Goal: Task Accomplishment & Management: Manage account settings

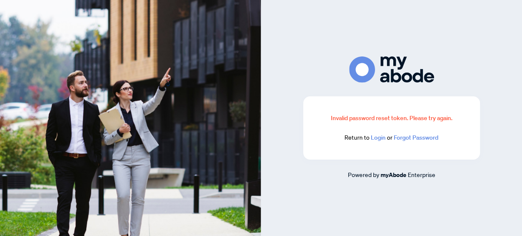
click at [374, 138] on link "Login" at bounding box center [378, 138] width 15 height 8
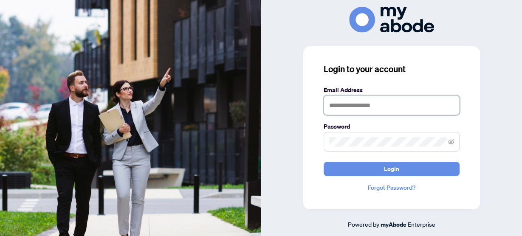
click at [333, 106] on input "text" at bounding box center [392, 106] width 136 height 20
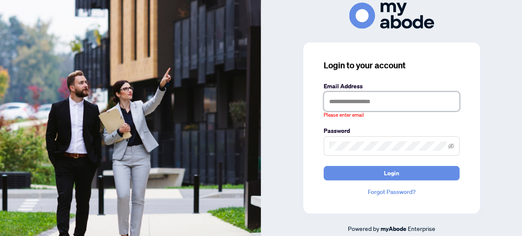
type input "**********"
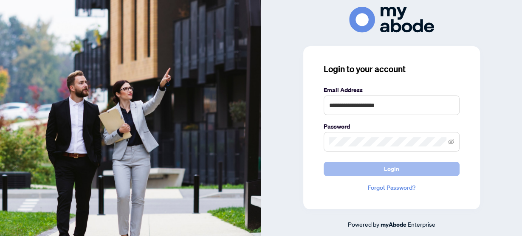
click at [375, 171] on button "Login" at bounding box center [392, 169] width 136 height 14
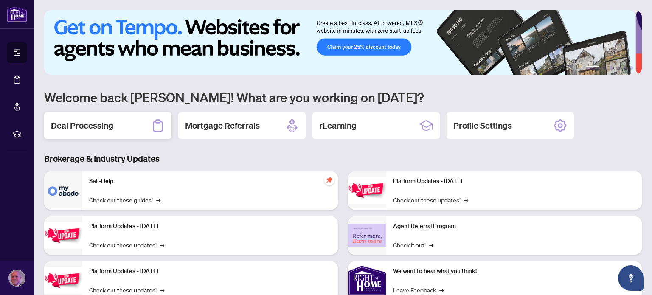
click at [90, 124] on h2 "Deal Processing" at bounding box center [82, 126] width 62 height 12
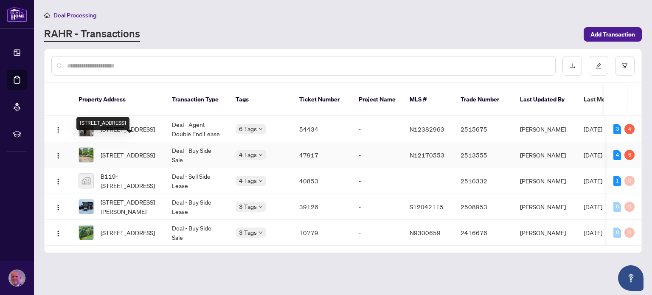
click at [121, 150] on span "[STREET_ADDRESS]" at bounding box center [128, 154] width 54 height 9
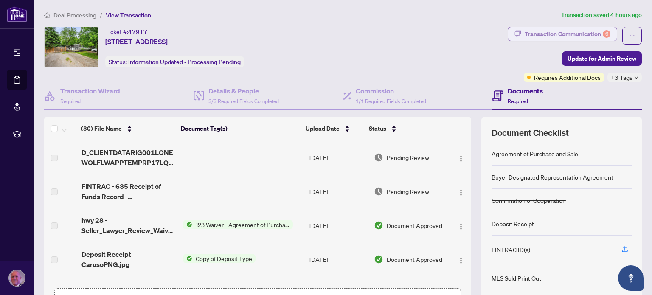
click at [573, 33] on div "Transaction Communication 6" at bounding box center [568, 34] width 86 height 14
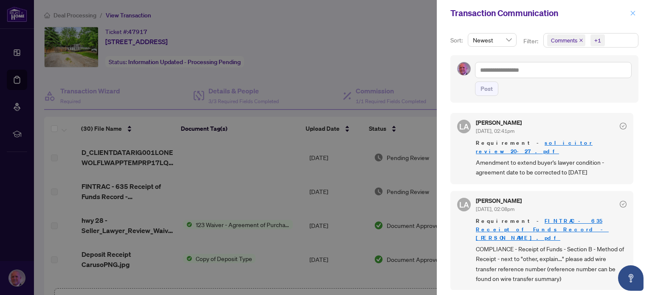
click at [635, 10] on icon "close" at bounding box center [633, 13] width 6 height 6
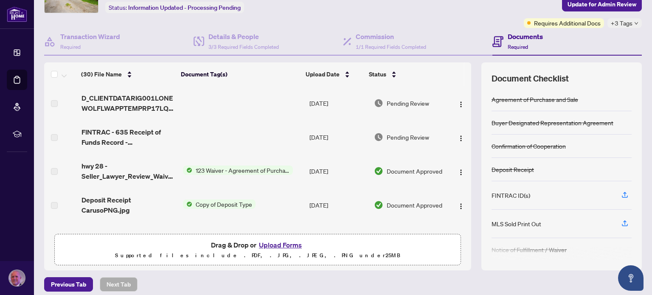
scroll to position [60, 0]
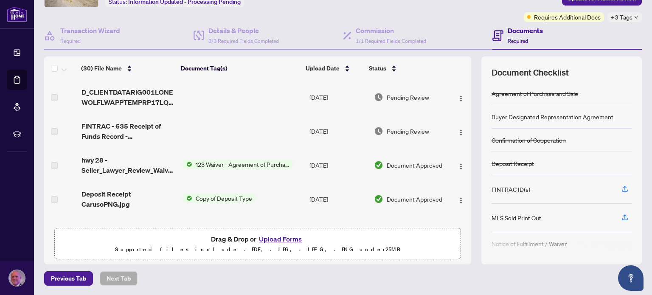
click at [238, 164] on span "123 Waiver - Agreement of Purchase and Sale" at bounding box center [242, 164] width 101 height 9
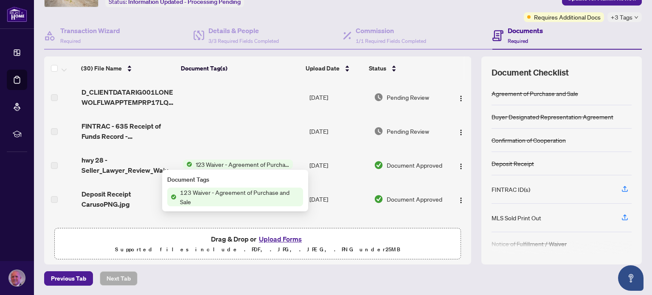
click at [231, 193] on span "123 Waiver - Agreement of Purchase and Sale" at bounding box center [240, 197] width 127 height 19
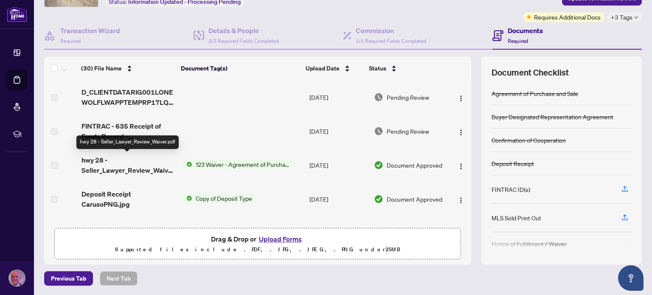
click at [93, 167] on span "hwy 28 - Seller_Lawyer_Review_Waiver.pdf" at bounding box center [129, 165] width 95 height 20
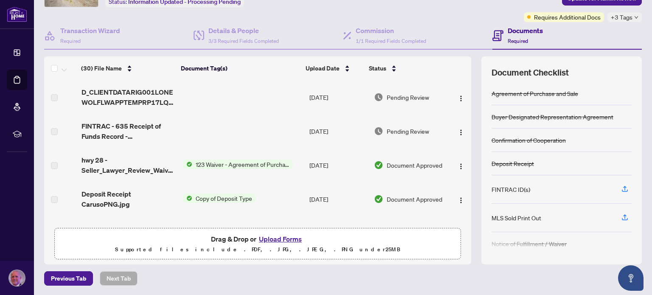
scroll to position [0, 0]
